Goal: Information Seeking & Learning: Learn about a topic

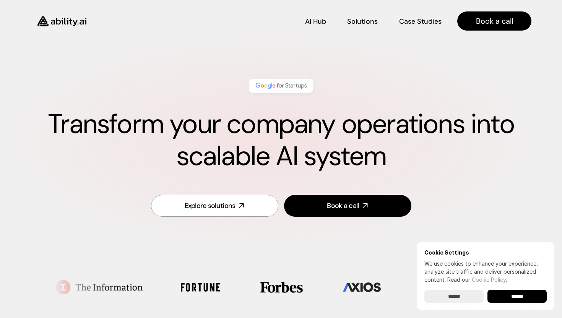
click at [280, 158] on h1 "Transform your company operations into scalable AI system" at bounding box center [281, 140] width 501 height 64
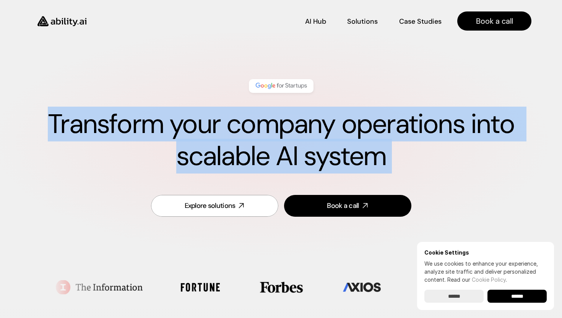
click at [296, 140] on h1 "Transform your company operations into scalable AI system" at bounding box center [281, 140] width 501 height 64
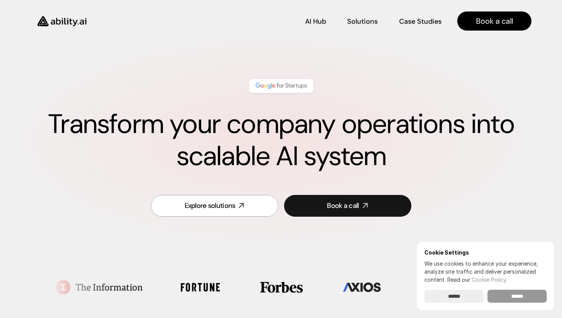
click at [517, 298] on input "******" at bounding box center [517, 296] width 59 height 13
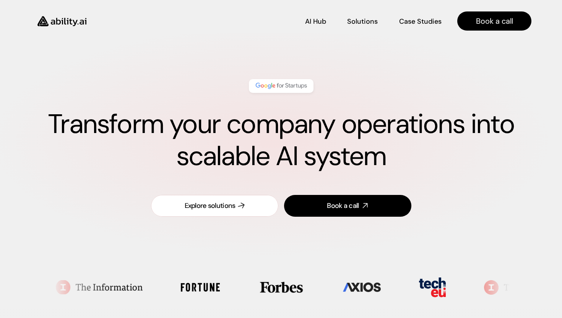
click at [262, 205] on link "Explore solutions" at bounding box center [214, 206] width 127 height 22
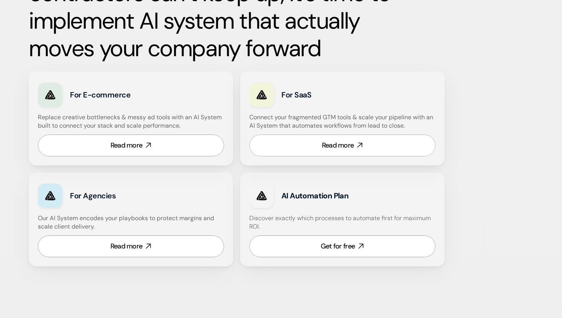
scroll to position [424, 0]
click at [337, 120] on h4 "Connect your fragmented GTM tools & scale your pipeline with an AI System that …" at bounding box center [344, 121] width 190 height 17
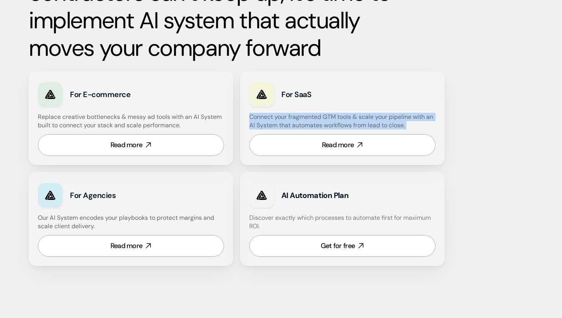
click at [346, 119] on h4 "Connect your fragmented GTM tools & scale your pipeline with an AI System that …" at bounding box center [344, 121] width 190 height 17
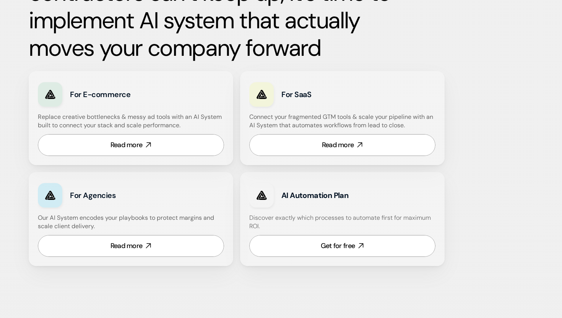
click at [346, 119] on h4 "Connect your fragmented GTM tools & scale your pipeline with an AI System that …" at bounding box center [344, 121] width 190 height 17
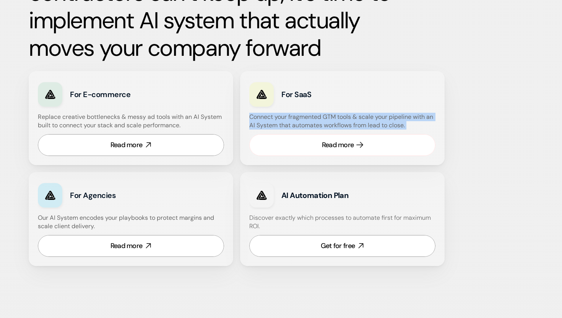
click at [344, 143] on div "Read more" at bounding box center [338, 145] width 32 height 10
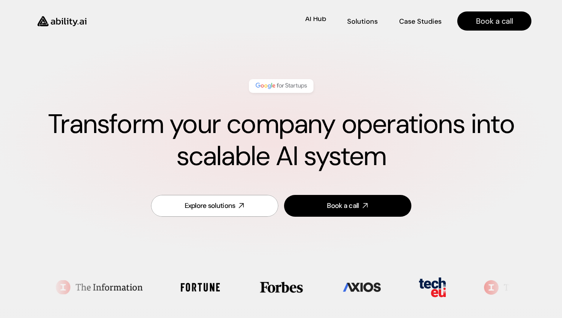
scroll to position [0, 0]
click at [321, 21] on p "AI Hub" at bounding box center [316, 21] width 21 height 10
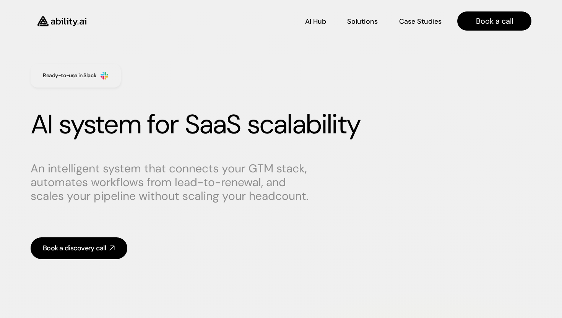
click at [348, 99] on div "Ready-to-use in Slack AI system for SaaS scalability An intelligent system that…" at bounding box center [281, 161] width 532 height 241
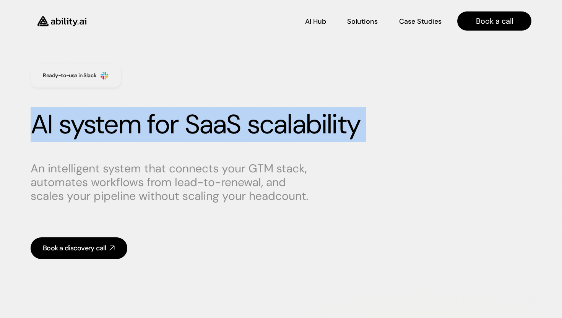
click at [228, 111] on h1 "AI system for SaaS scalability" at bounding box center [281, 125] width 501 height 32
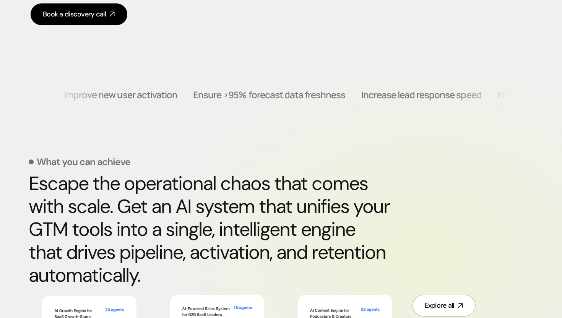
click at [241, 99] on p "Ensure >95% forecast data freshness" at bounding box center [269, 94] width 152 height 9
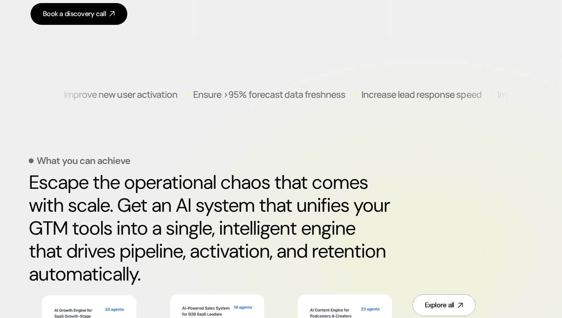
click at [241, 99] on p "Ensure >95% forecast data freshness" at bounding box center [269, 94] width 152 height 9
click at [197, 221] on h2 "Escape the operational chaos that comes with scale. Get an AI system that unifi…" at bounding box center [210, 228] width 363 height 115
